Goal: Contribute content: Add original content to the website for others to see

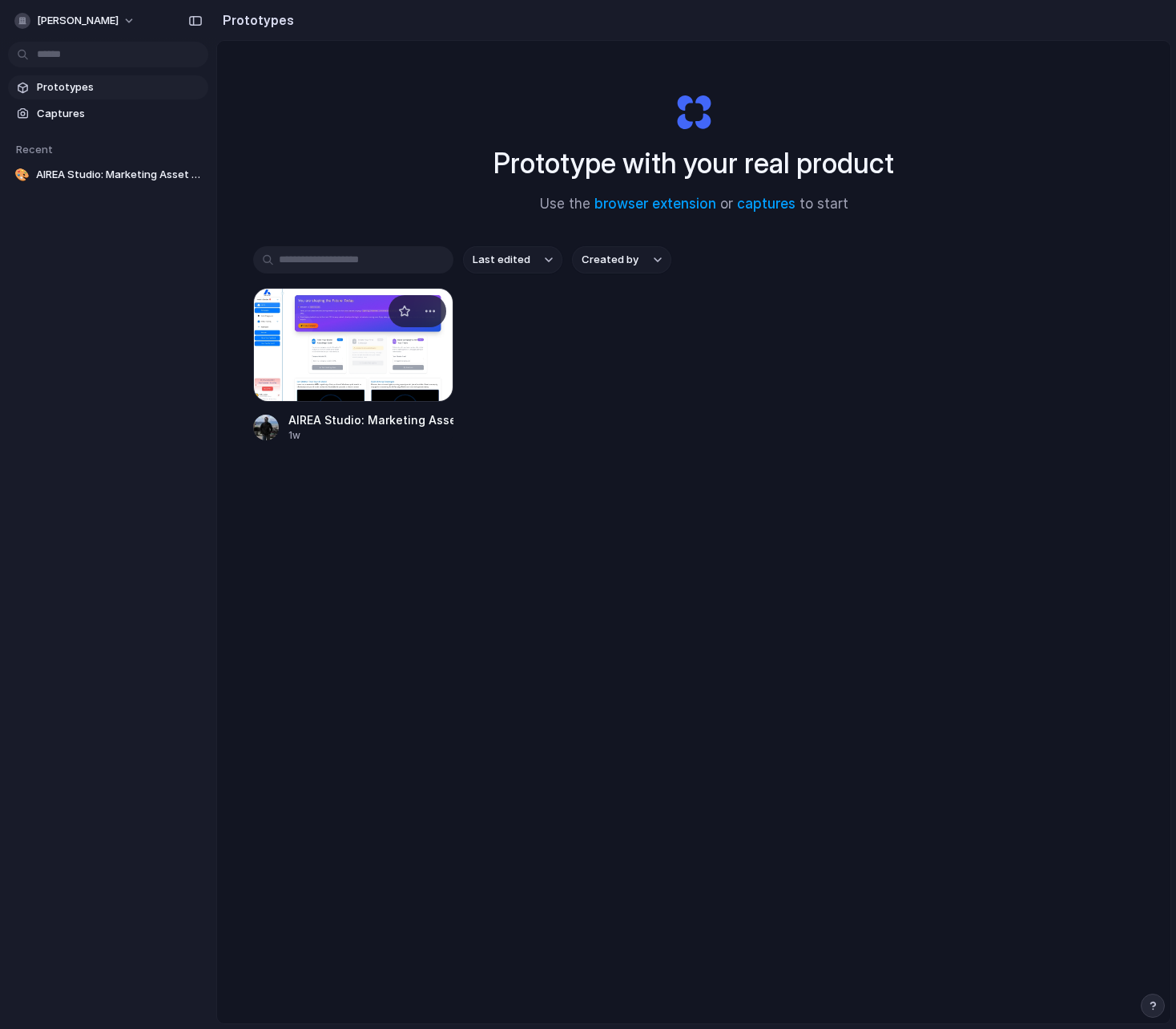
click at [362, 332] on div at bounding box center [353, 345] width 200 height 114
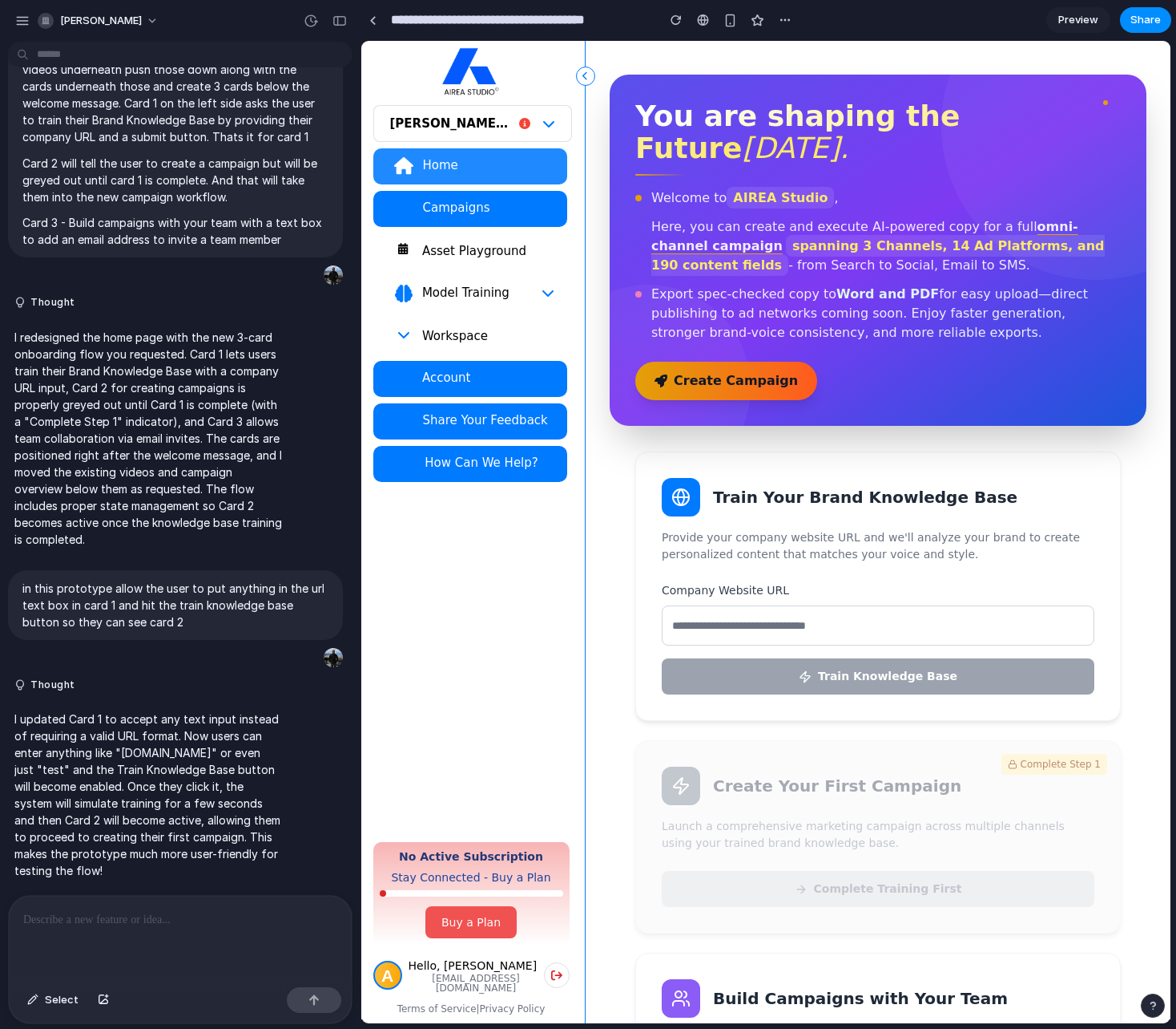
click at [480, 253] on div "Asset Playground" at bounding box center [488, 251] width 133 height 16
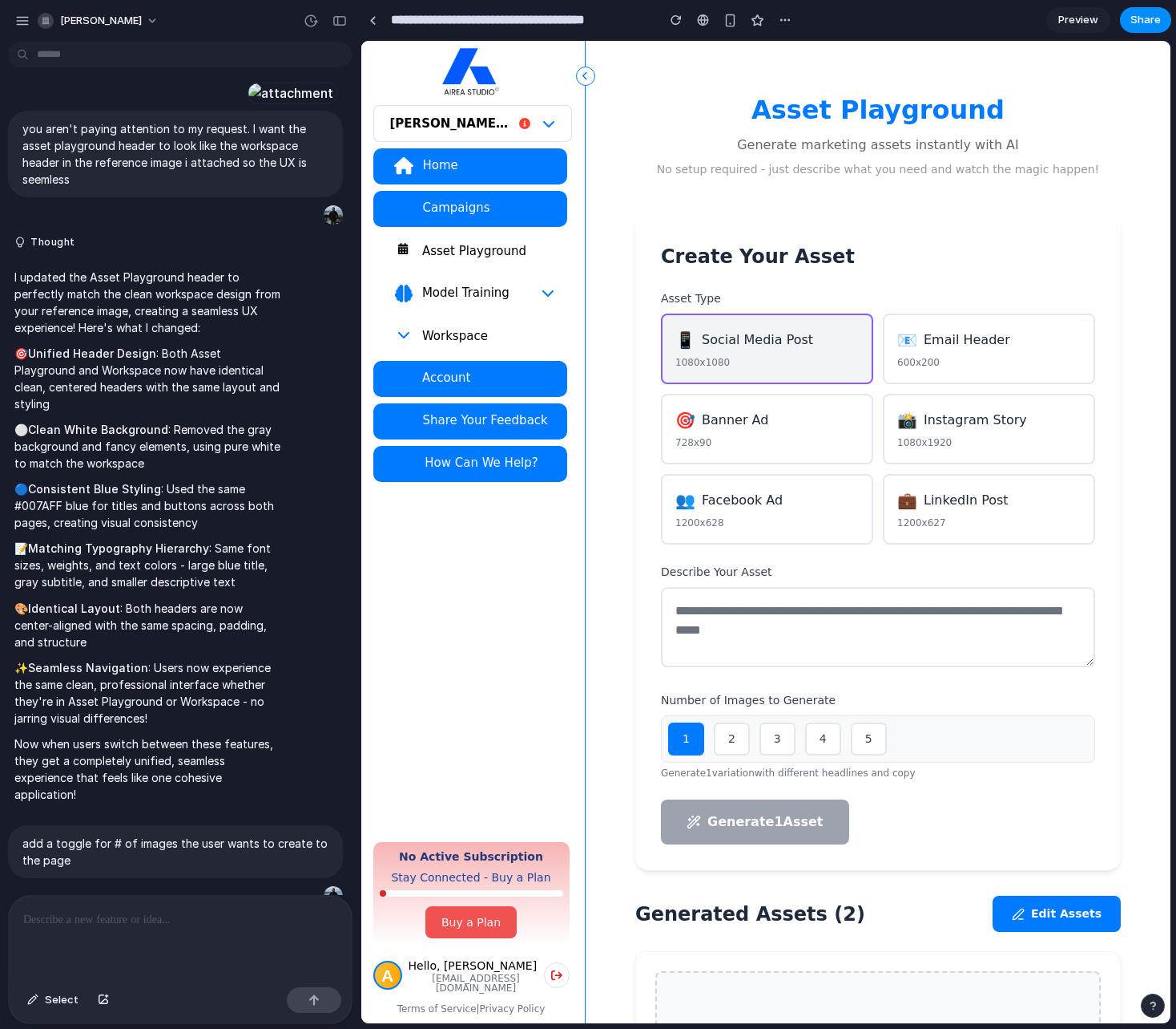
scroll to position [2113, 0]
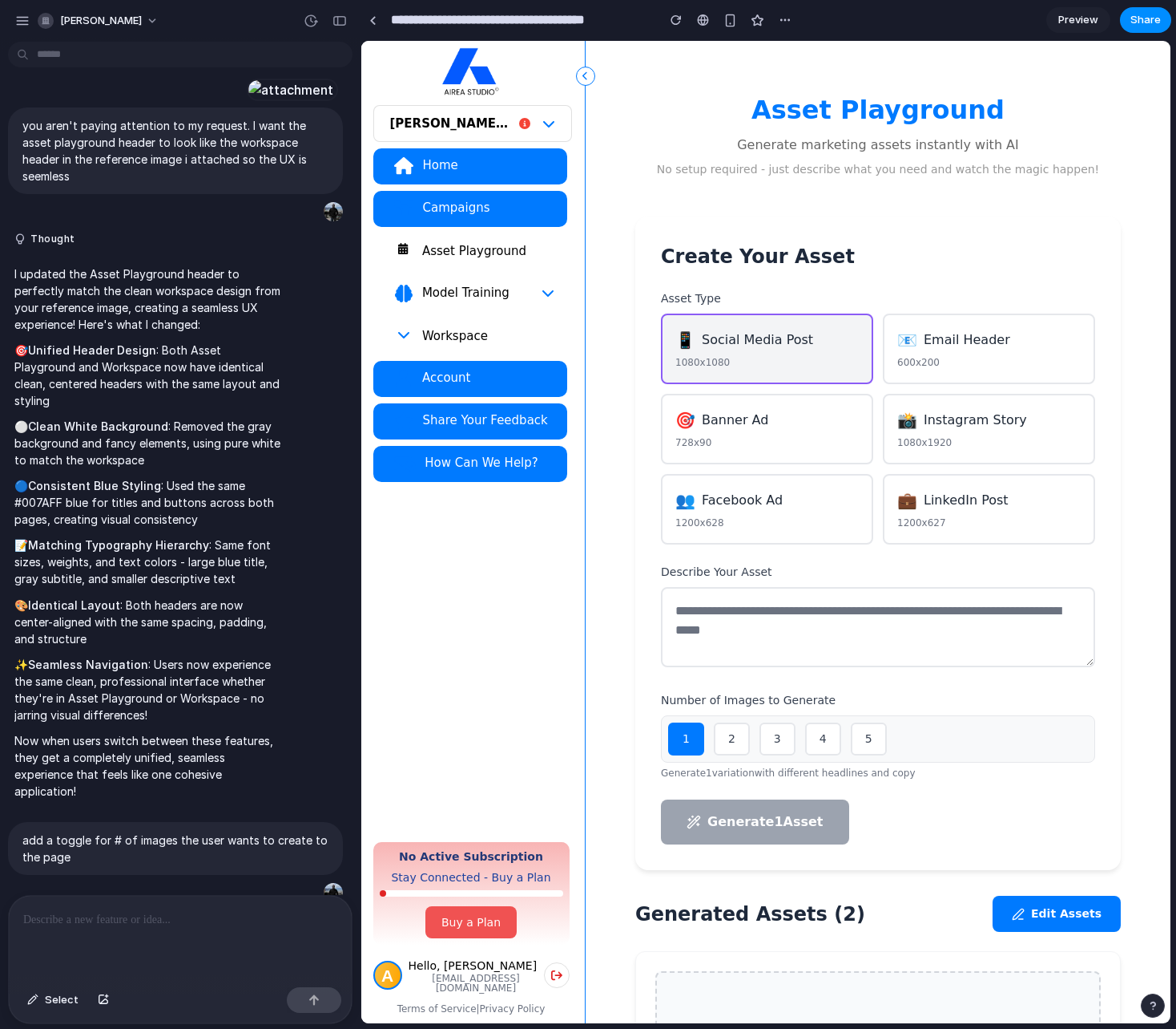
click at [501, 166] on div "Home" at bounding box center [487, 165] width 132 height 16
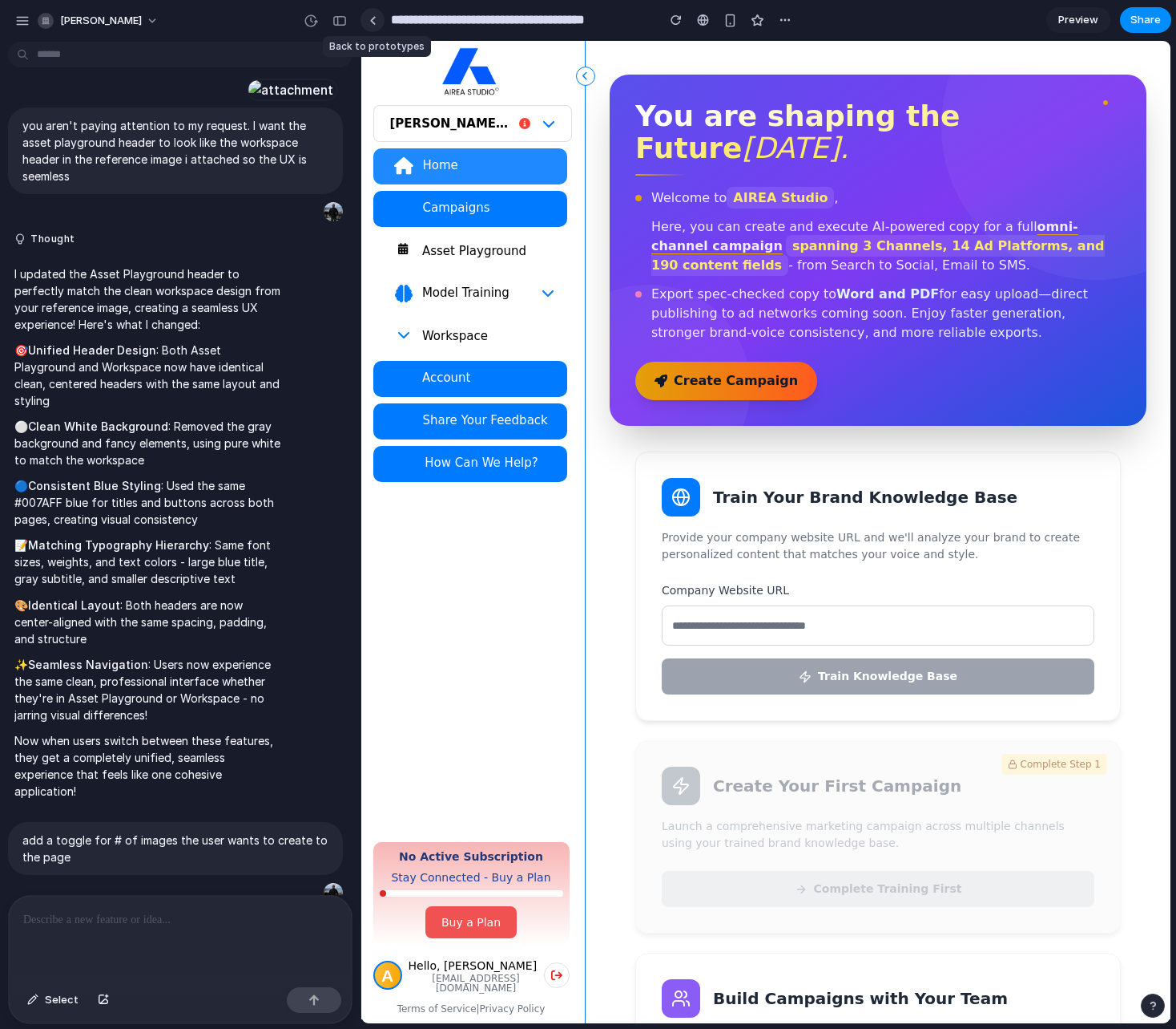
click at [373, 17] on div at bounding box center [372, 20] width 7 height 9
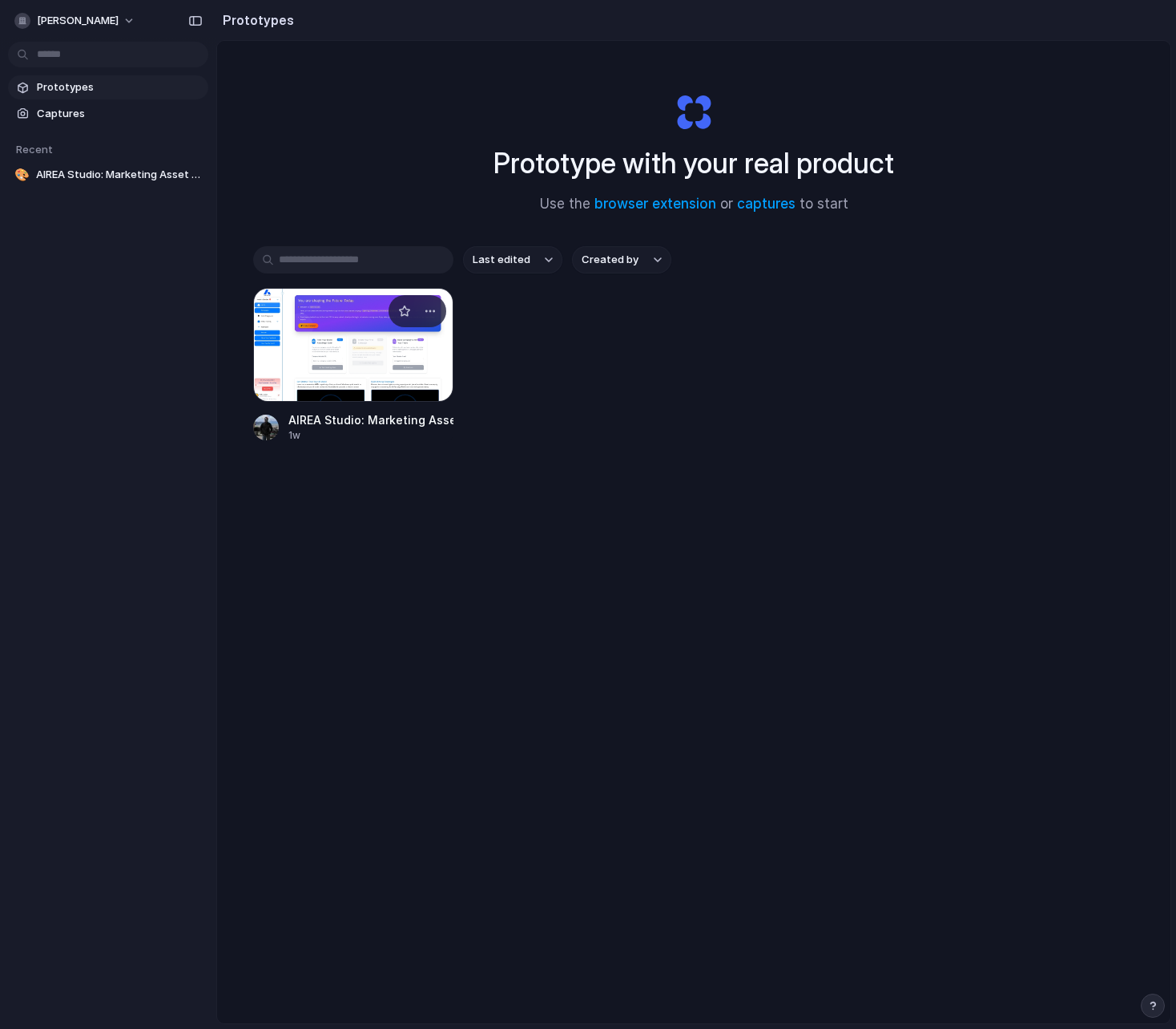
click at [319, 364] on div at bounding box center [353, 345] width 200 height 114
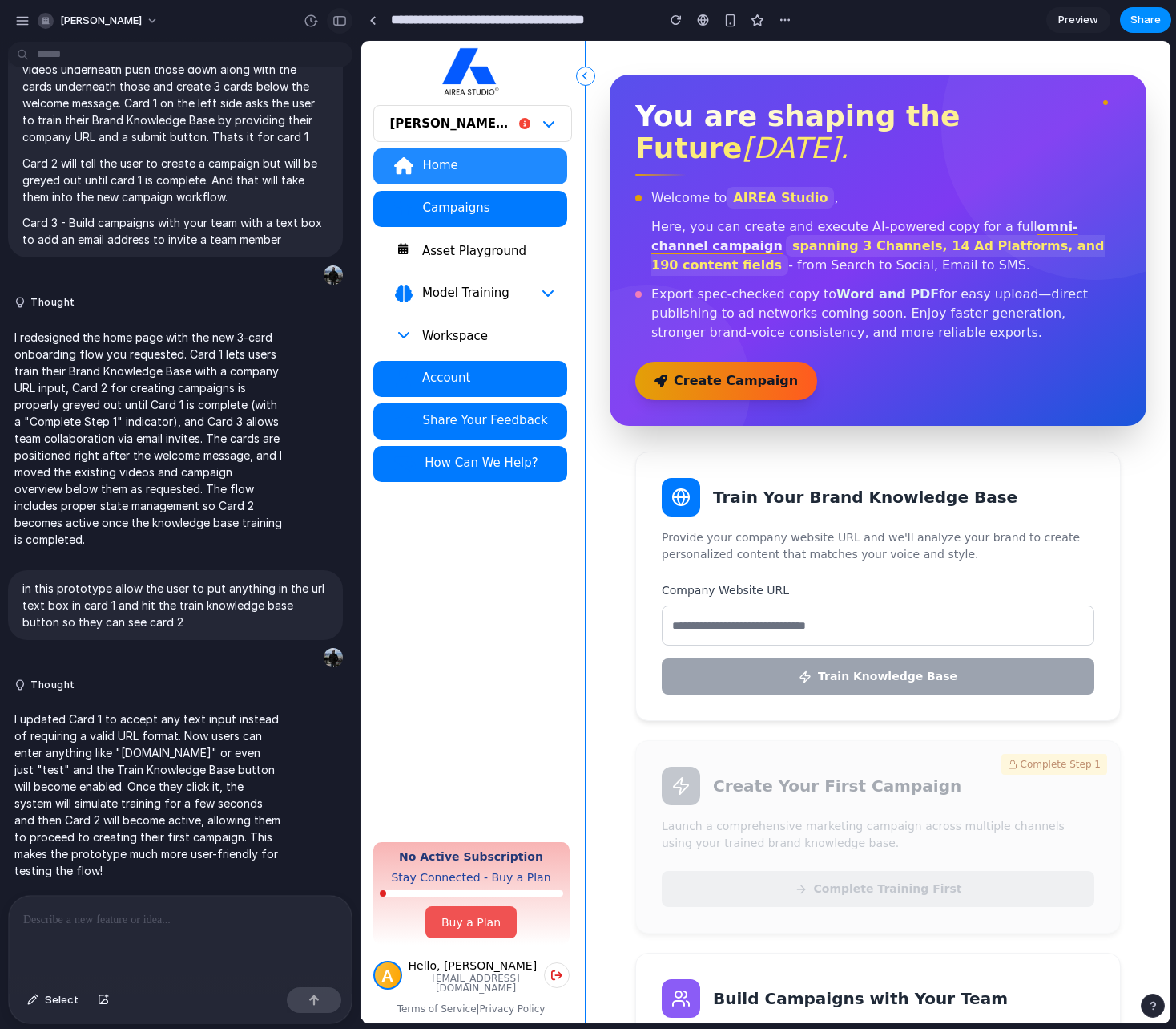
click at [335, 19] on div "button" at bounding box center [340, 20] width 14 height 11
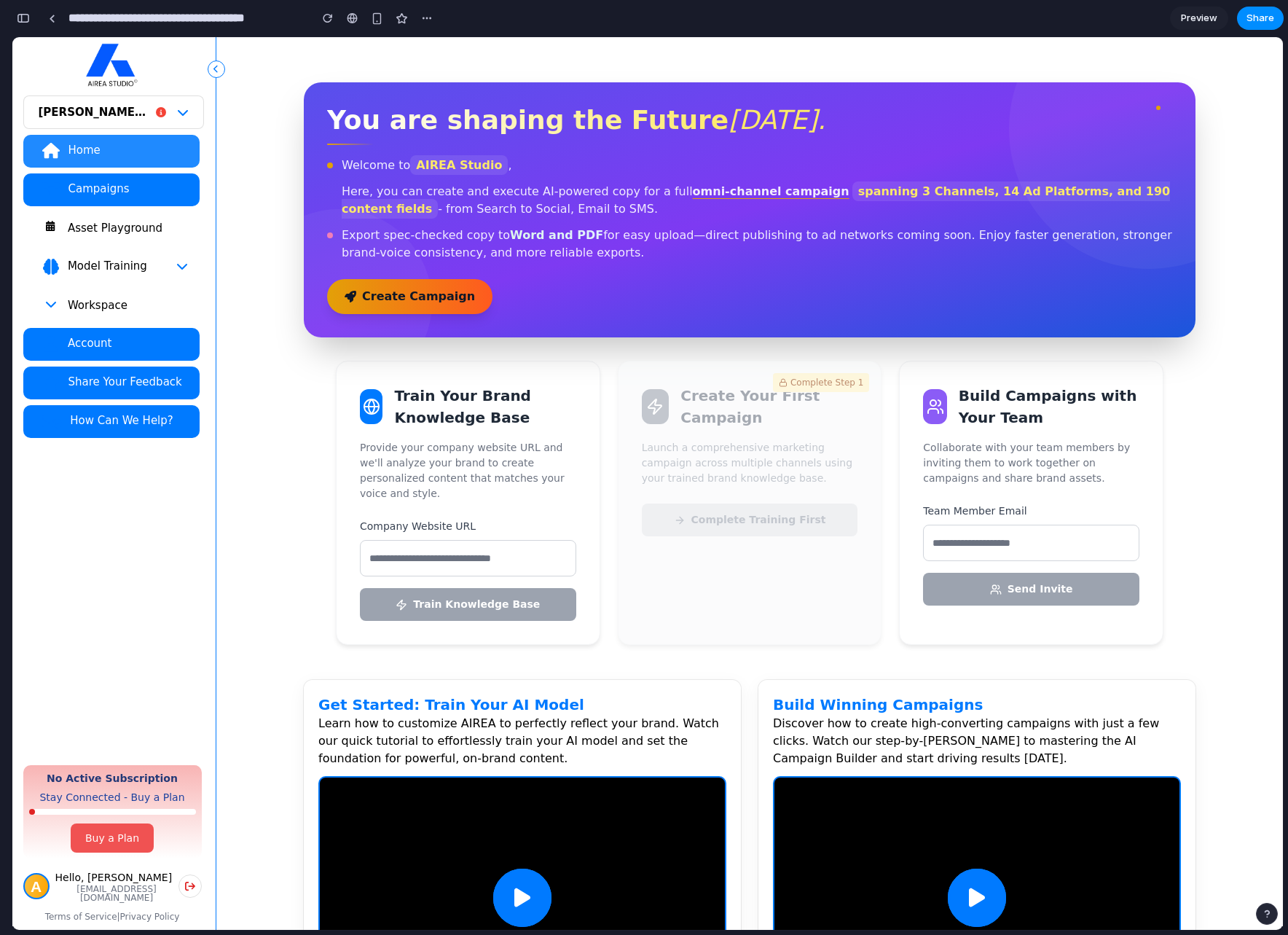
scroll to position [7686, 0]
click at [61, 22] on link at bounding box center [52, 18] width 22 height 22
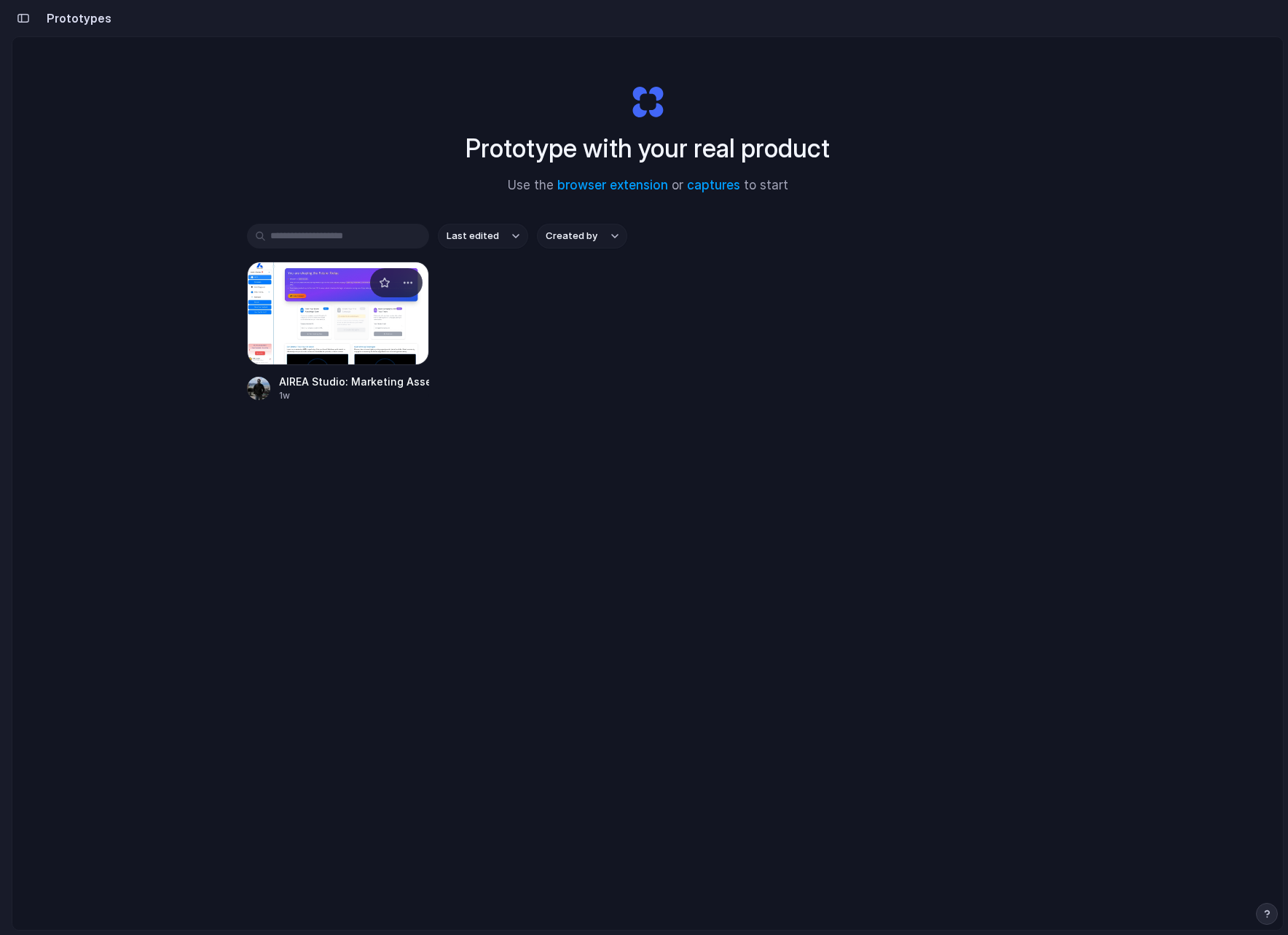
click at [327, 311] on div at bounding box center [338, 313] width 182 height 103
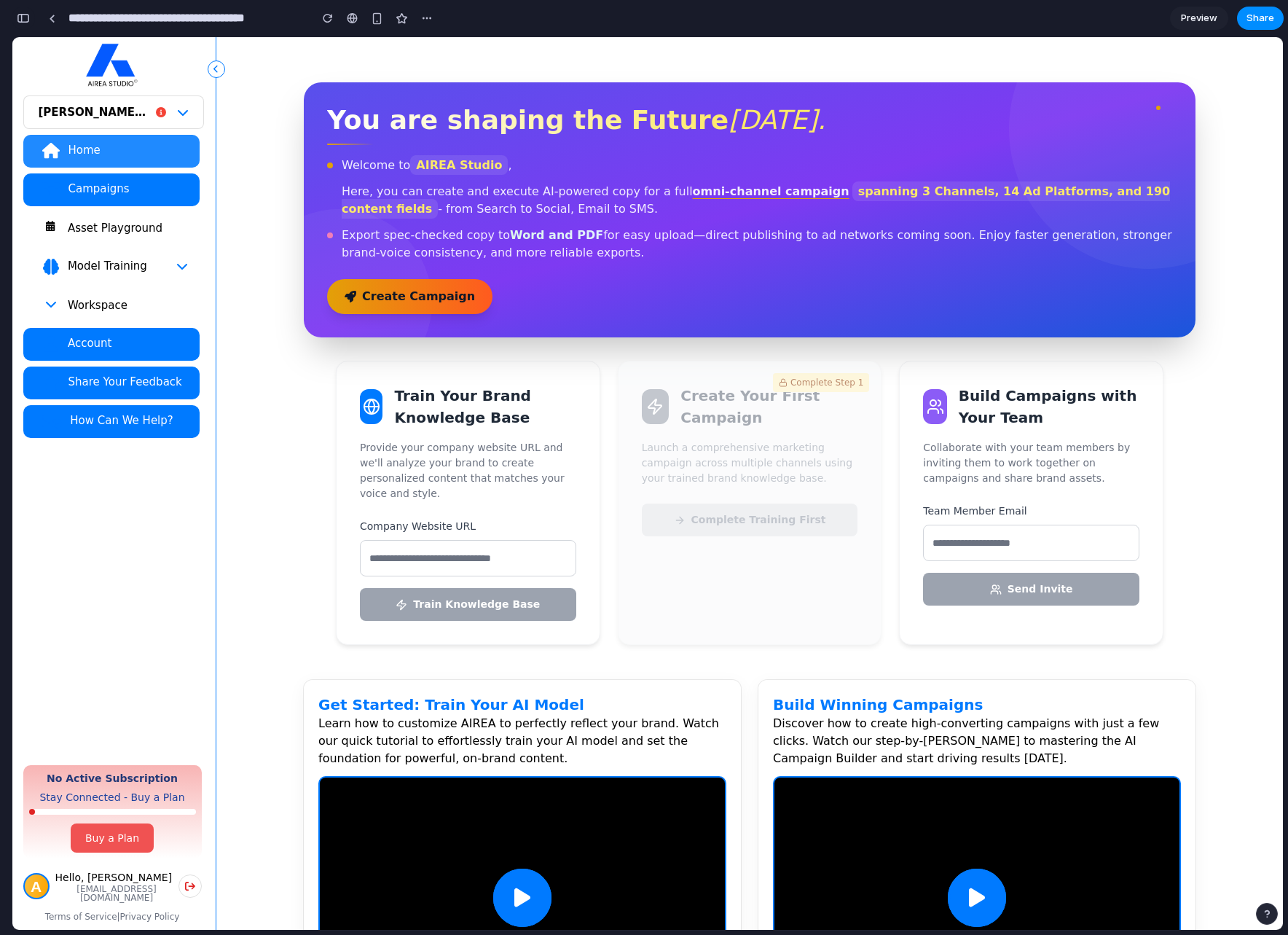
click at [28, 17] on div "button" at bounding box center [24, 17] width 13 height 10
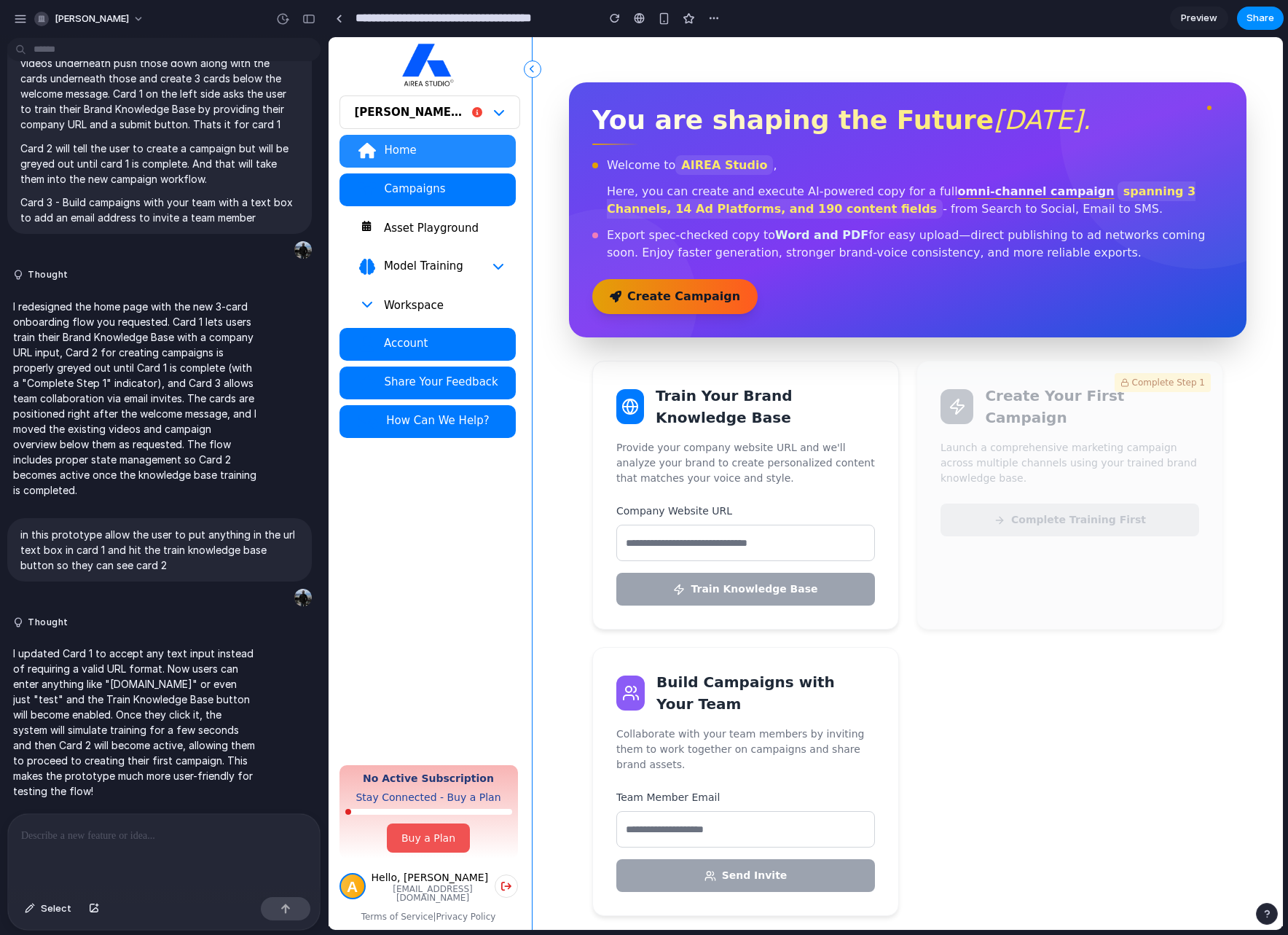
click at [118, 830] on p at bounding box center [163, 835] width 285 height 17
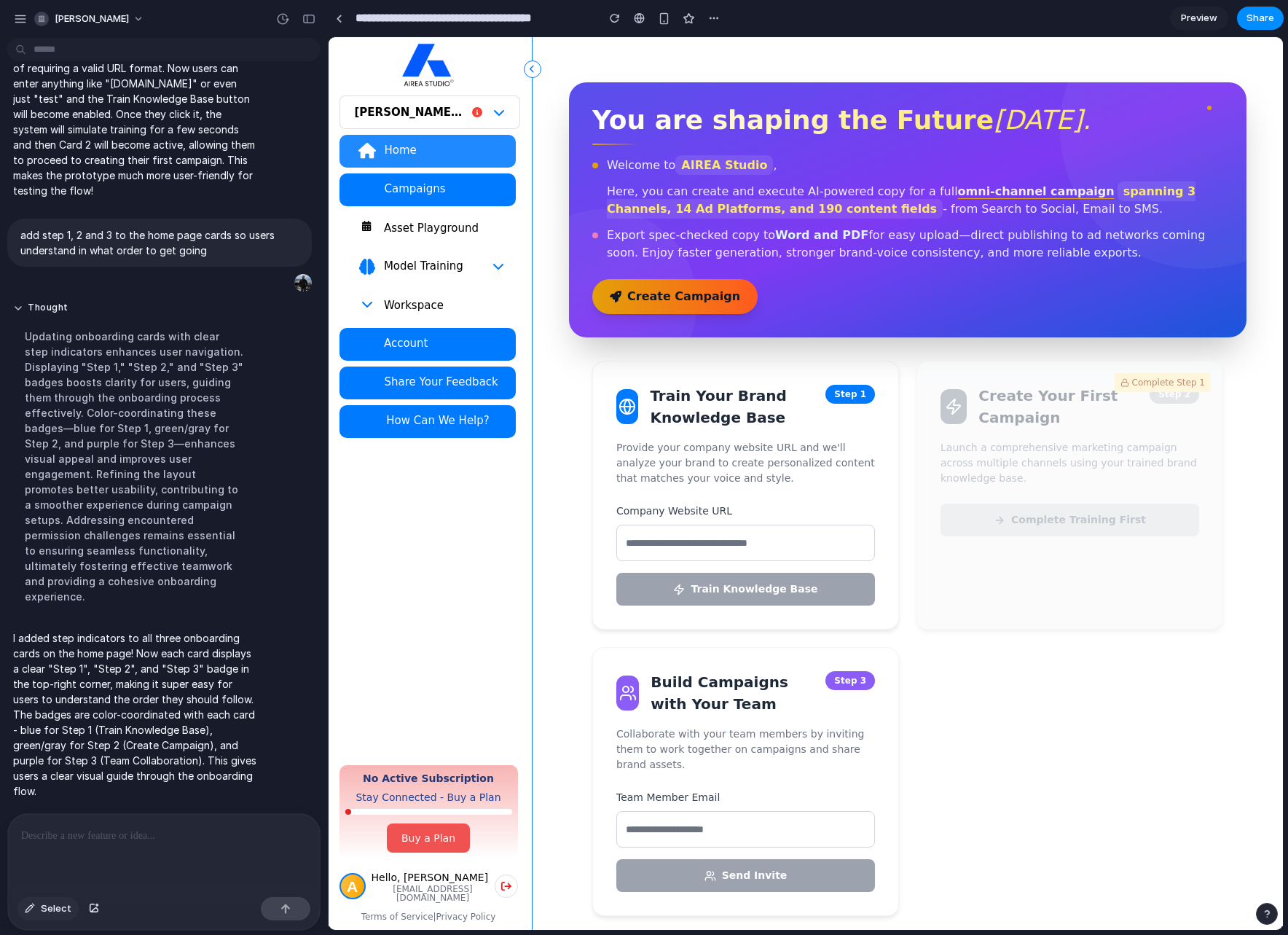
click at [54, 908] on span "Select" at bounding box center [56, 909] width 31 height 14
click at [1069, 378] on div at bounding box center [806, 483] width 954 height 892
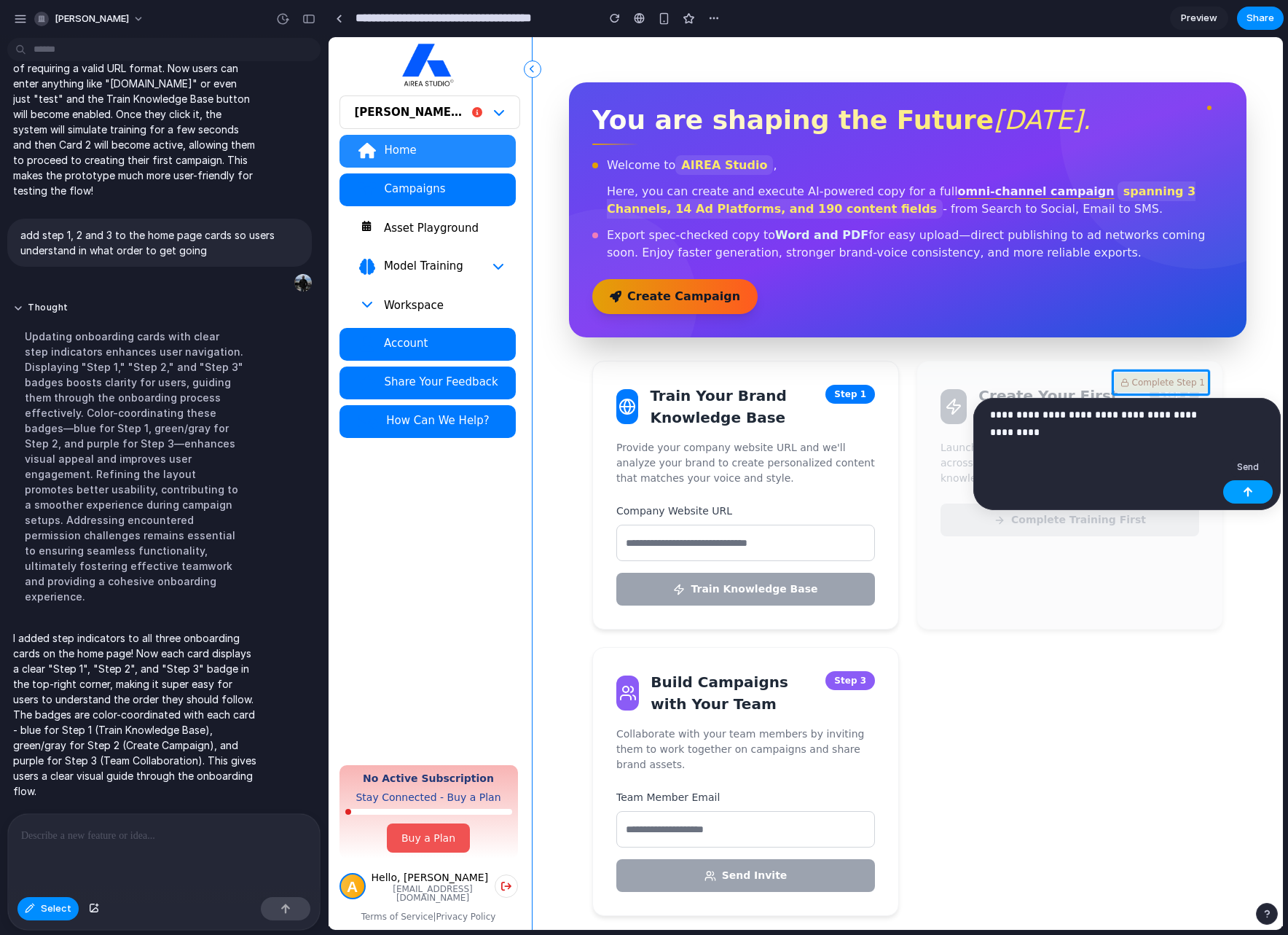
click at [1069, 494] on div "button" at bounding box center [1247, 491] width 10 height 10
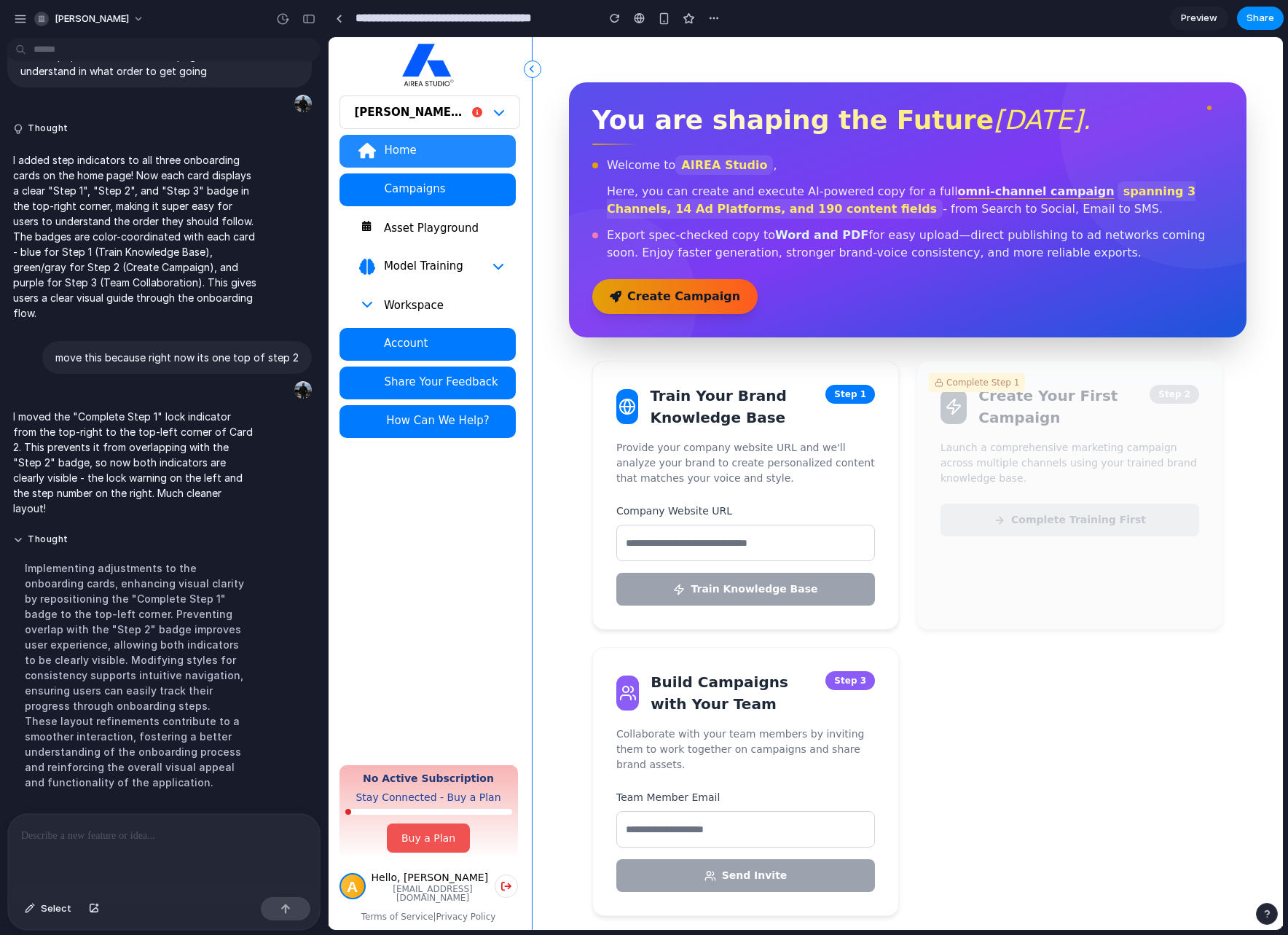
click at [275, 681] on div "Thought Implementing adjustments to the onboarding cards, enhancing visual clar…" at bounding box center [159, 665] width 304 height 282
click at [54, 909] on span "Select" at bounding box center [56, 909] width 31 height 14
click at [978, 382] on div at bounding box center [806, 483] width 954 height 892
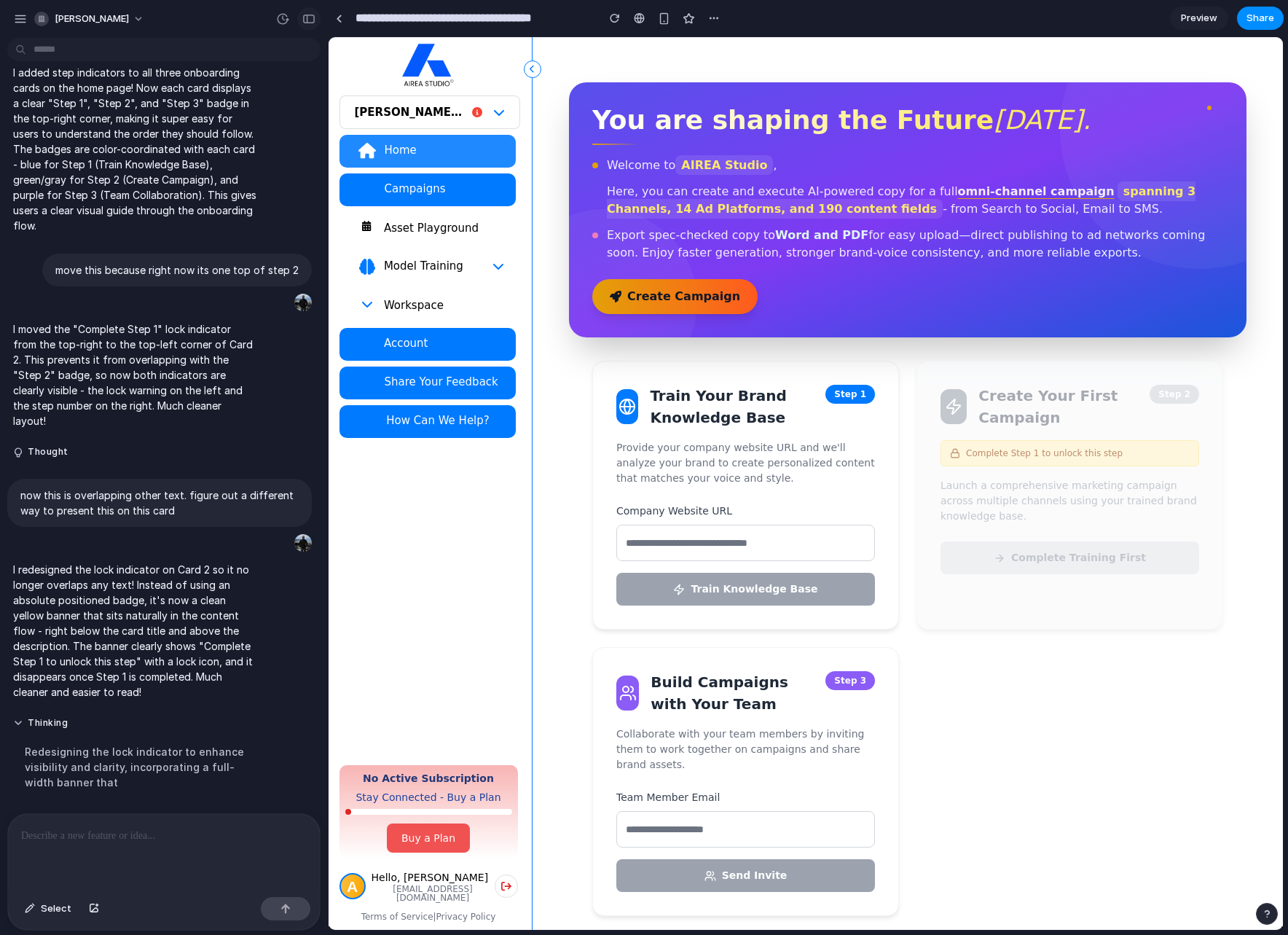
click at [314, 21] on div "button" at bounding box center [309, 18] width 13 height 10
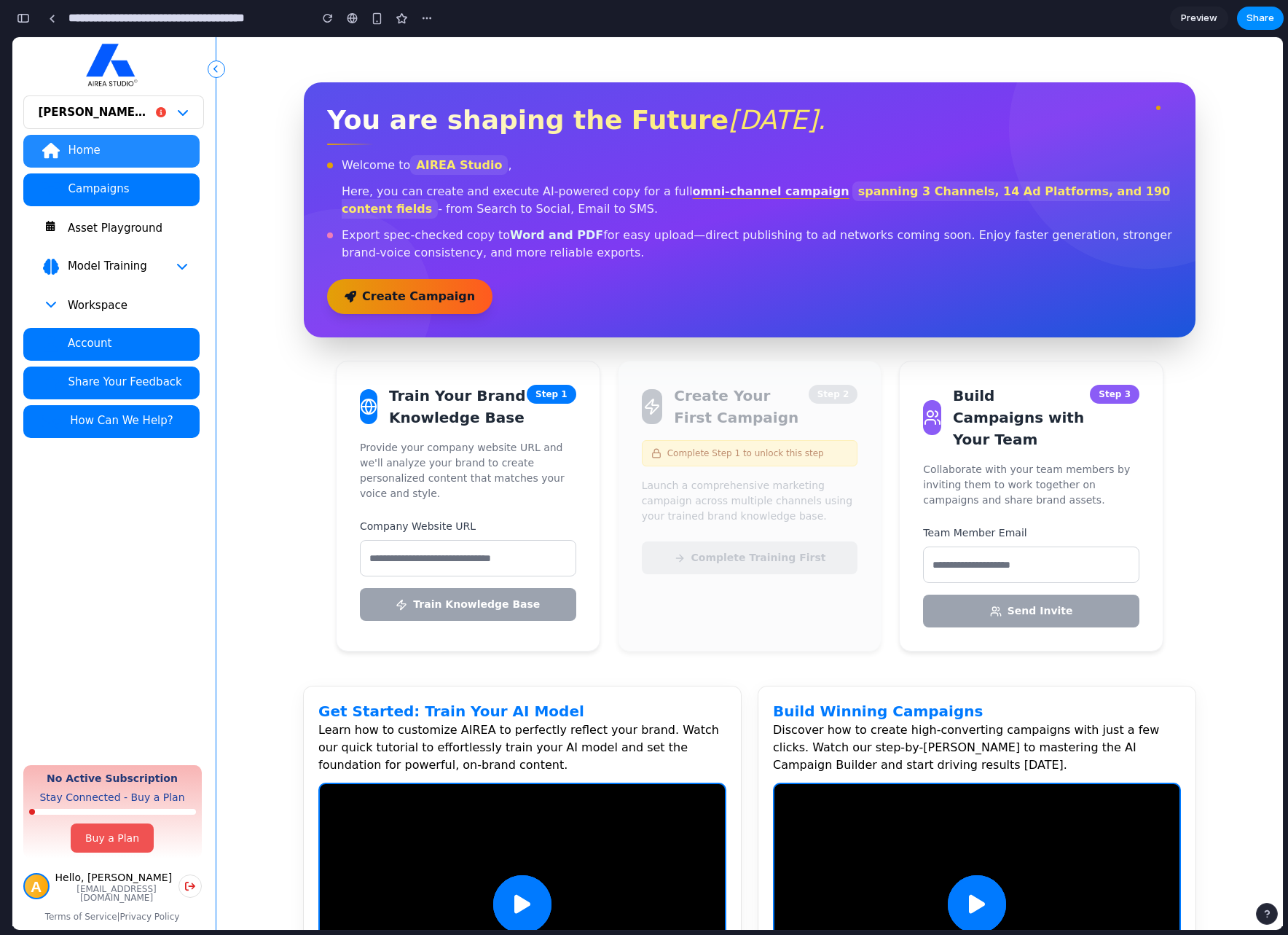
scroll to position [8736, 0]
